Goal: Transaction & Acquisition: Obtain resource

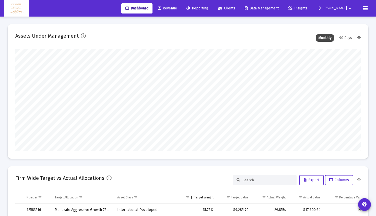
scroll to position [102, 186]
type input "5280-01-01"
type input "[DATE]"
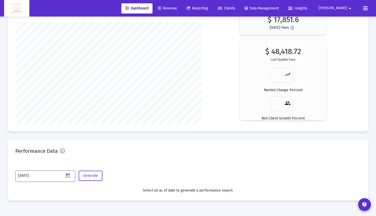
scroll to position [102, 161]
click at [208, 9] on span "Reporting" at bounding box center [197, 8] width 22 height 4
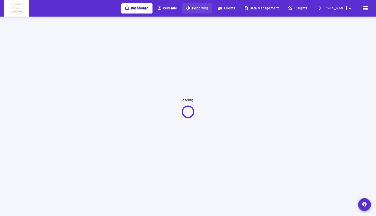
scroll to position [17, 0]
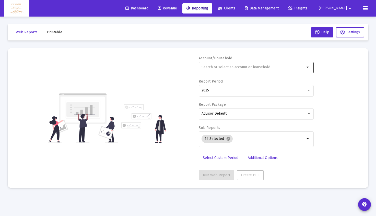
click at [232, 69] on input "text" at bounding box center [252, 67] width 103 height 4
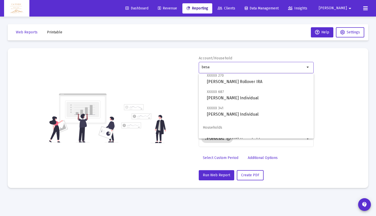
scroll to position [69, 0]
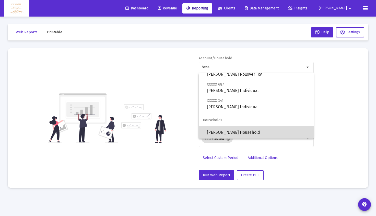
click at [227, 132] on span "[PERSON_NAME] Household" at bounding box center [258, 133] width 103 height 12
type input "[PERSON_NAME] Household"
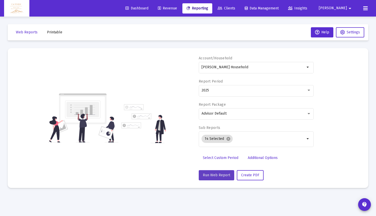
click at [211, 177] on button "Run Web Report" at bounding box center [216, 175] width 35 height 10
select select "View all"
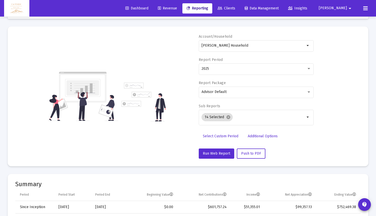
scroll to position [0, 0]
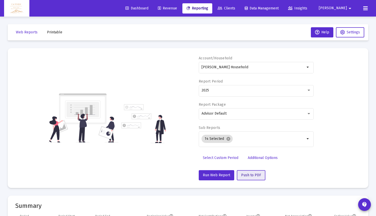
click at [250, 176] on span "Push to PDF" at bounding box center [251, 175] width 20 height 4
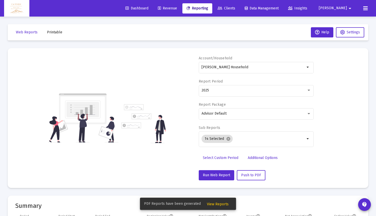
click at [212, 205] on span "View Reports" at bounding box center [218, 204] width 22 height 4
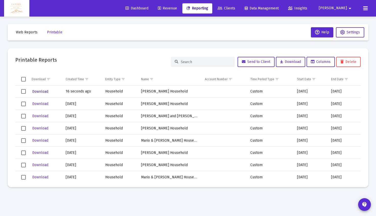
click at [41, 91] on span "Download" at bounding box center [40, 92] width 16 height 4
click at [208, 10] on span "Reporting" at bounding box center [197, 8] width 22 height 4
select select "View all"
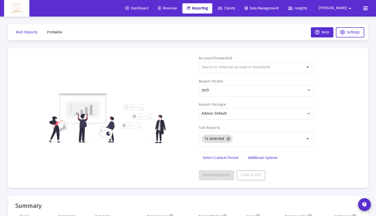
scroll to position [0, 0]
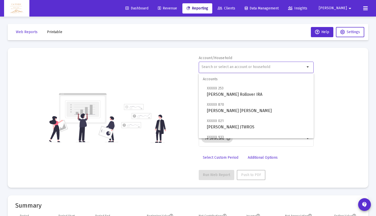
click at [219, 68] on input "text" at bounding box center [252, 67] width 103 height 4
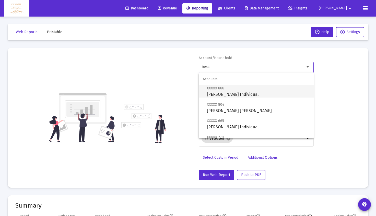
click at [225, 97] on span "XXXXX 888 [PERSON_NAME] Individual" at bounding box center [258, 91] width 103 height 13
type input "[PERSON_NAME] Individual"
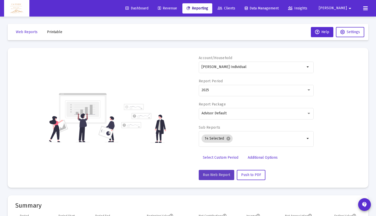
click at [217, 178] on button "Run Web Report" at bounding box center [216, 175] width 35 height 10
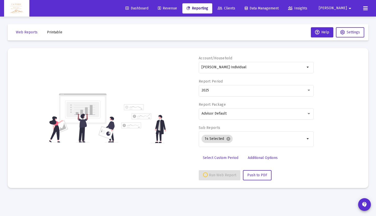
select select "View all"
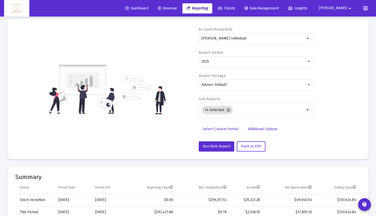
scroll to position [42, 0]
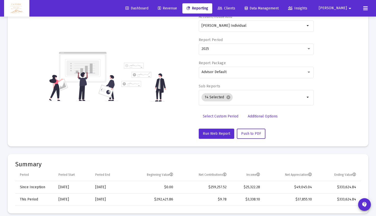
click at [235, 134] on div "Run Web Report Push to PDF" at bounding box center [256, 134] width 115 height 10
click at [242, 134] on span "Push to PDF" at bounding box center [251, 134] width 20 height 4
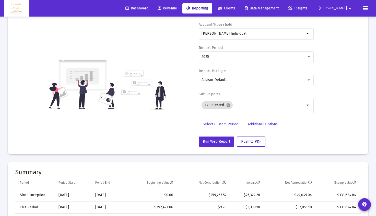
scroll to position [0, 0]
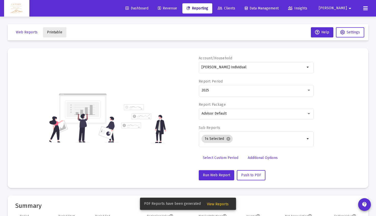
click at [55, 30] on button "Printable" at bounding box center [54, 32] width 23 height 10
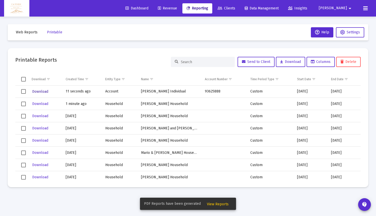
click at [40, 92] on span "Download" at bounding box center [40, 92] width 16 height 4
